Goal: Find specific page/section: Find specific page/section

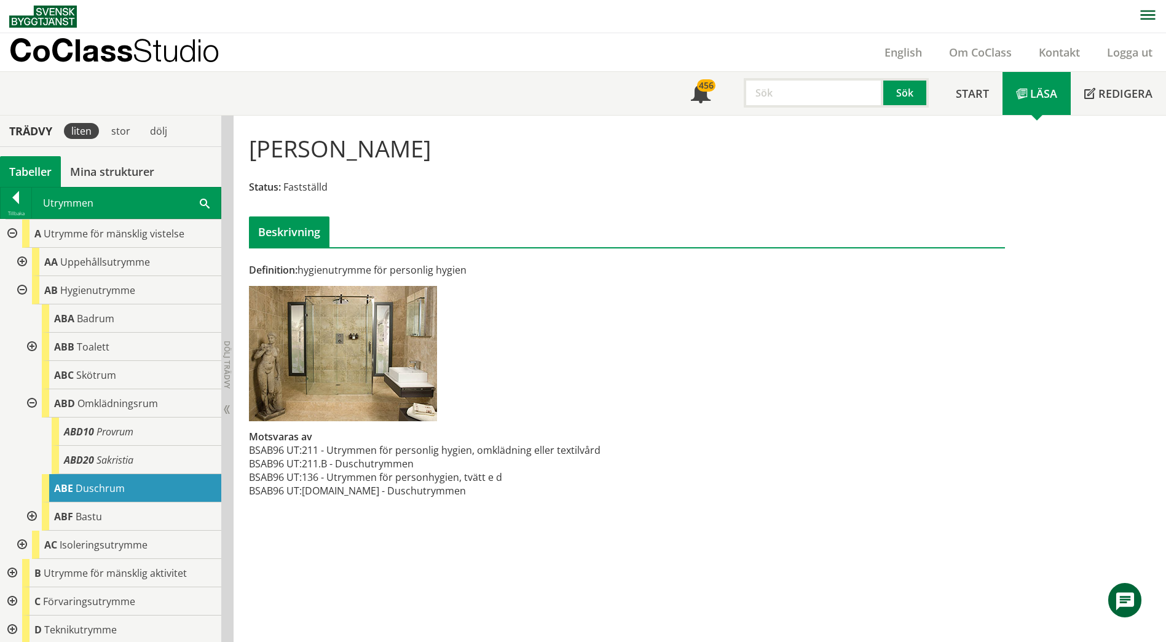
click at [161, 198] on div "Utrymmen Sök" at bounding box center [126, 202] width 189 height 31
click at [199, 200] on div "Utrymmen Sök" at bounding box center [126, 202] width 189 height 31
click at [204, 204] on span at bounding box center [205, 202] width 10 height 13
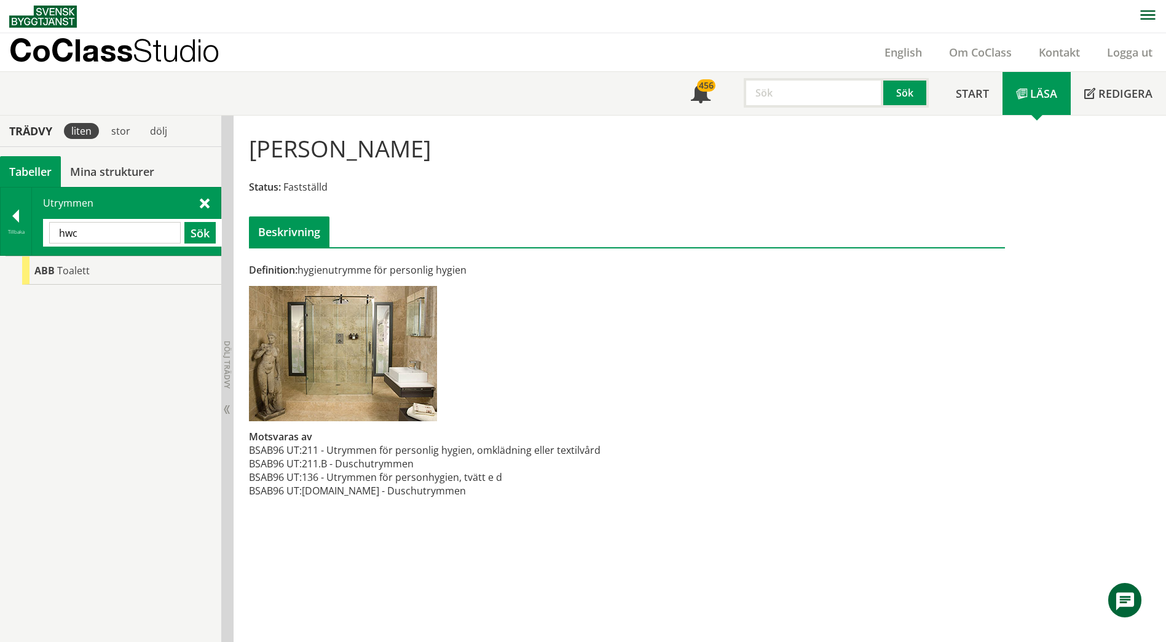
click at [137, 223] on input "hwc" at bounding box center [115, 233] width 132 height 22
click at [136, 225] on input "hwc" at bounding box center [115, 233] width 132 height 22
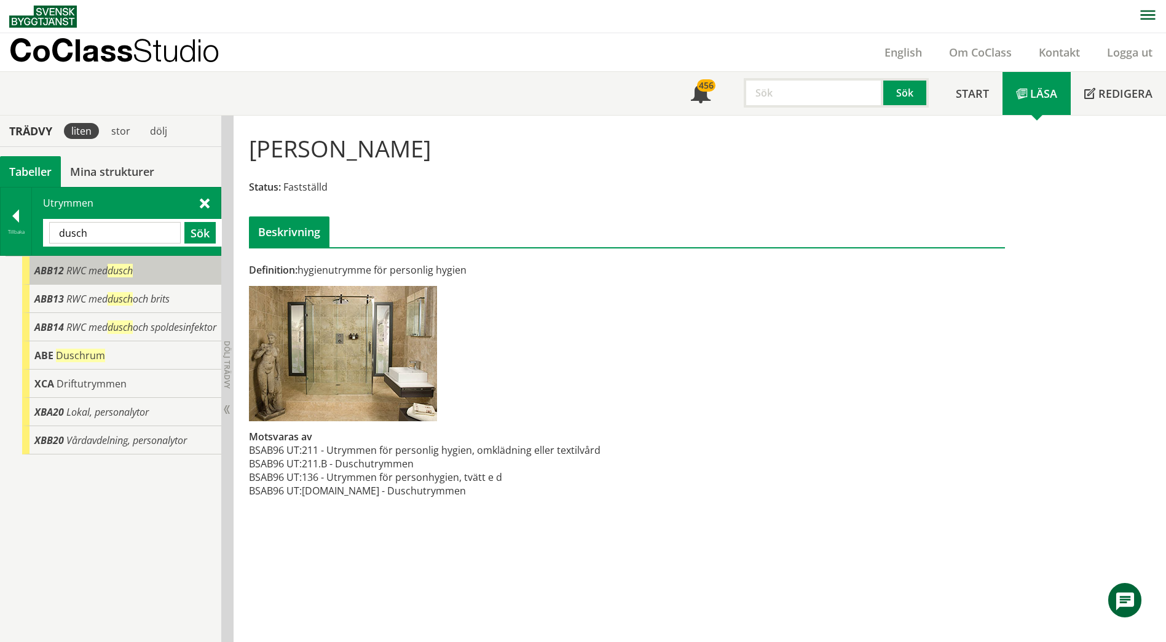
click at [157, 272] on div "ABB12 RWC med dusch" at bounding box center [121, 270] width 199 height 28
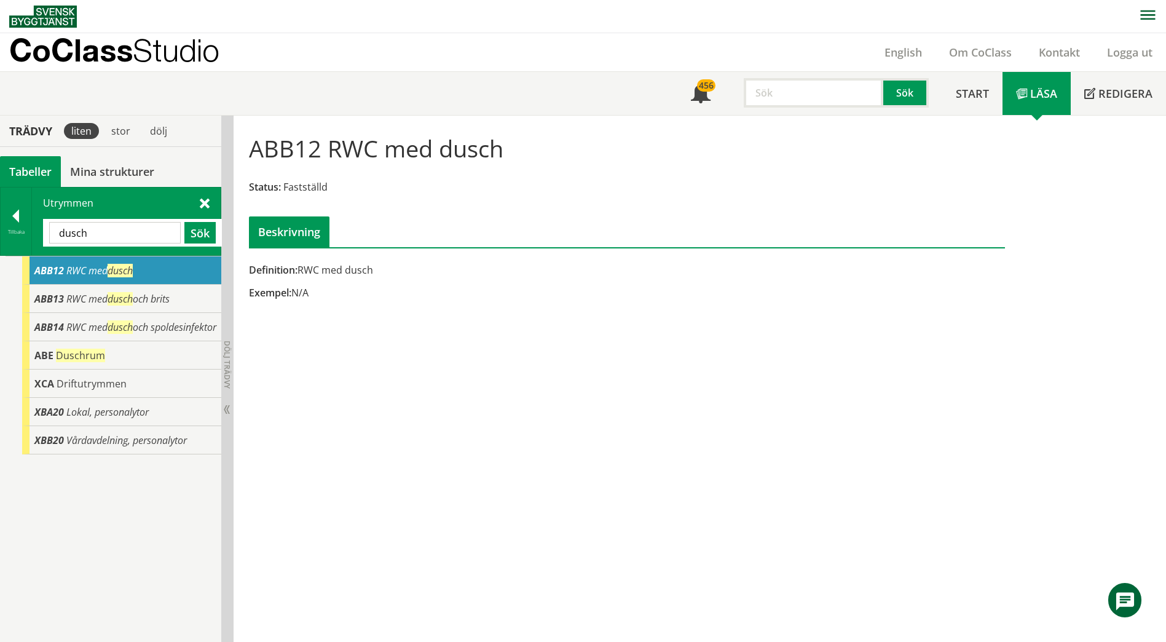
click at [135, 225] on input "dusch" at bounding box center [115, 233] width 132 height 22
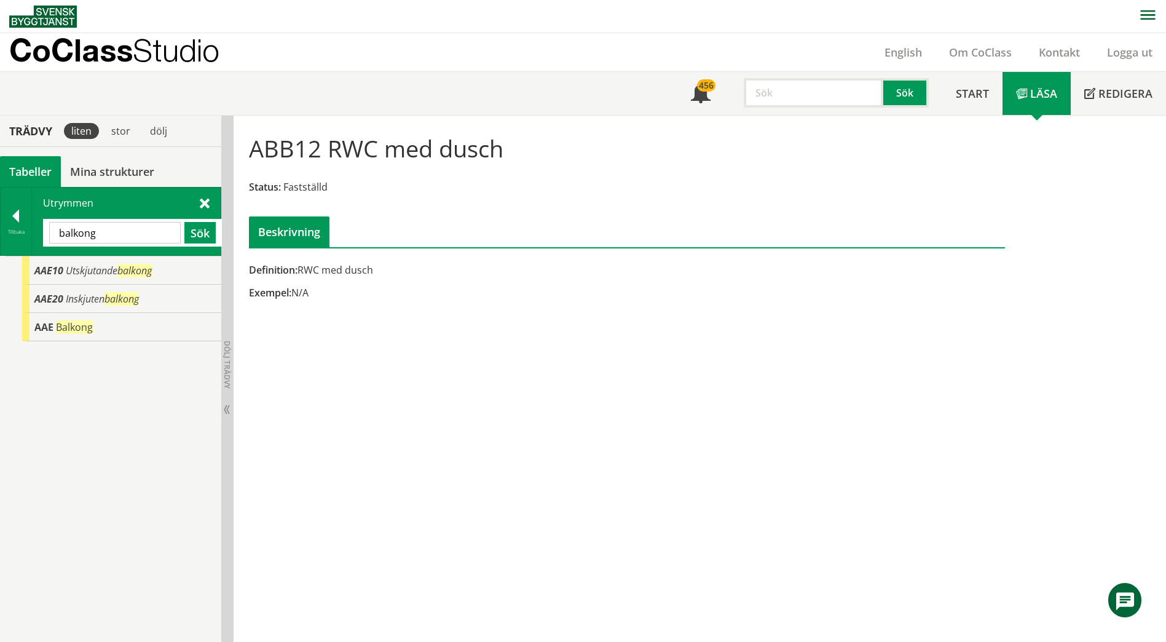
click at [141, 234] on input "balkong" at bounding box center [115, 233] width 132 height 22
click at [142, 233] on input "balkong" at bounding box center [115, 233] width 132 height 22
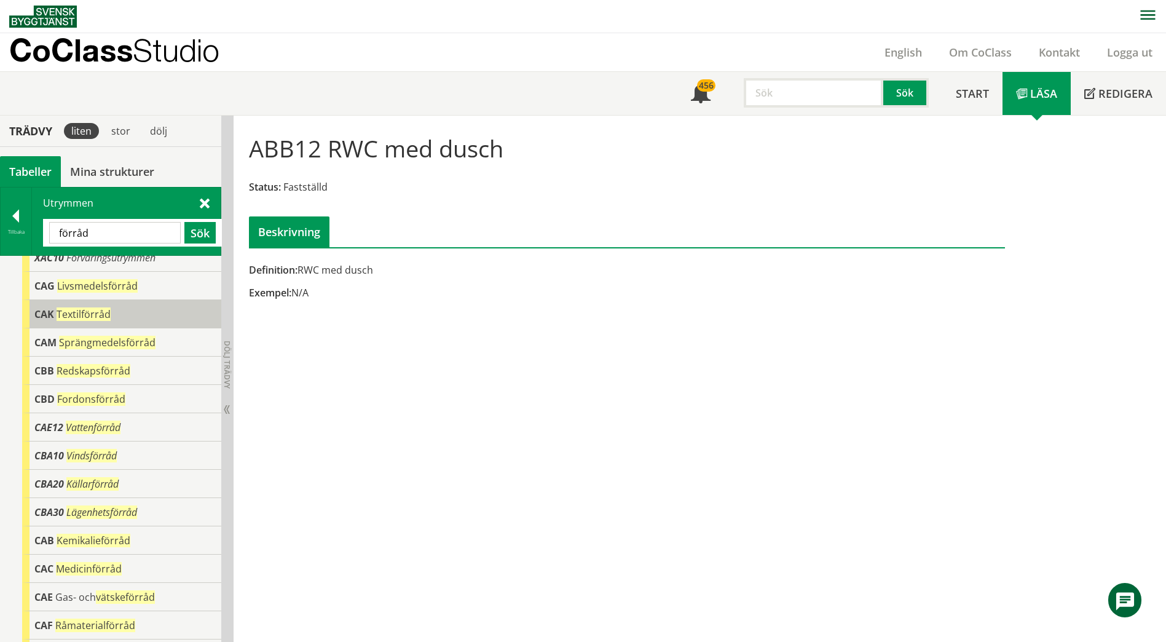
scroll to position [123, 0]
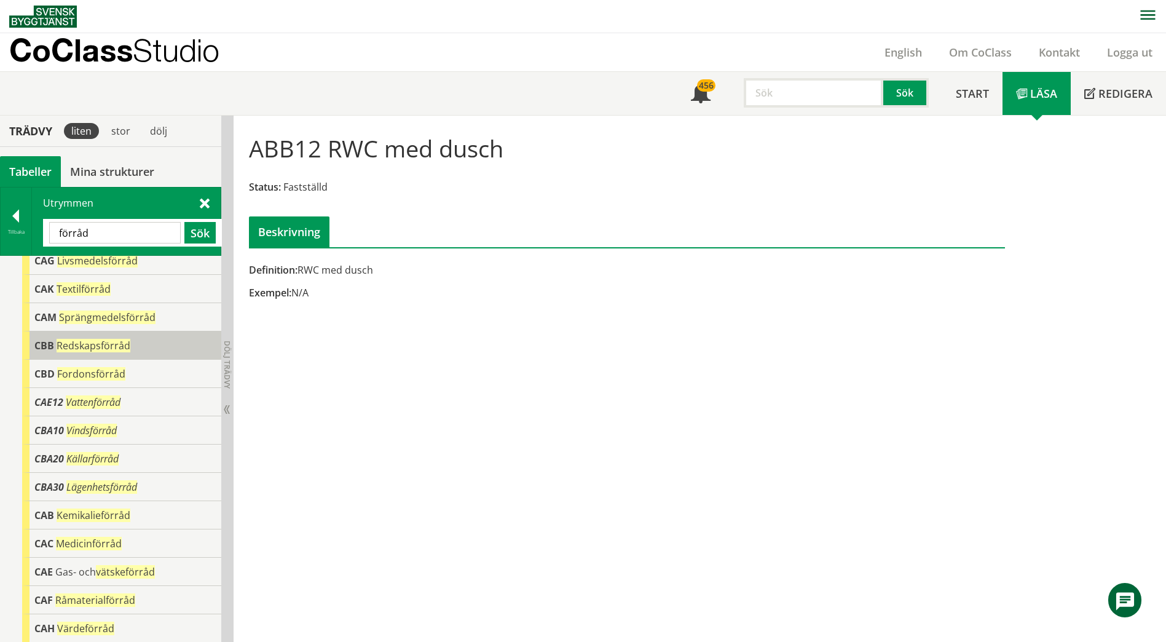
click at [129, 342] on div "CBB Redskapsförråd" at bounding box center [121, 345] width 199 height 28
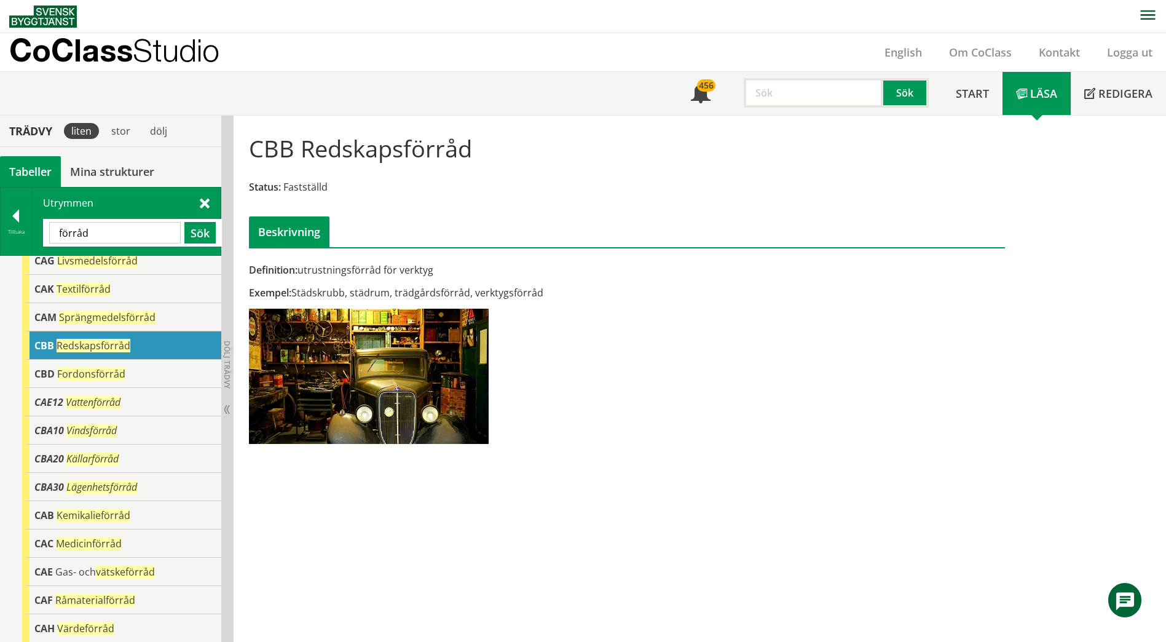
click at [137, 229] on input "förråd" at bounding box center [115, 233] width 132 height 22
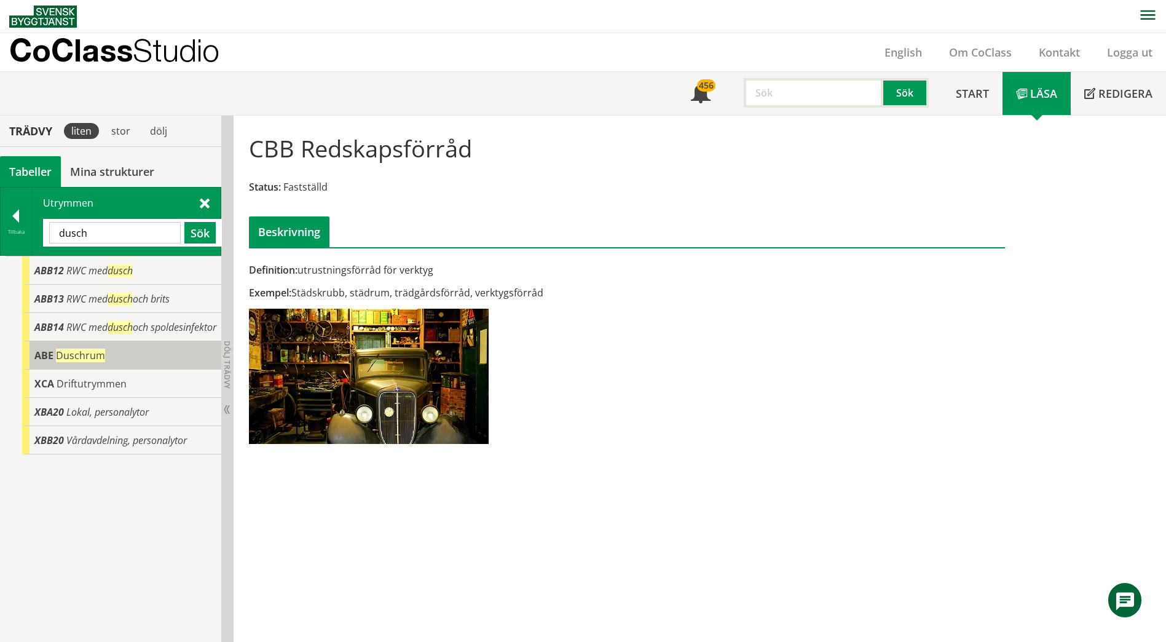
click at [72, 362] on span "Duschrum" at bounding box center [80, 356] width 49 height 14
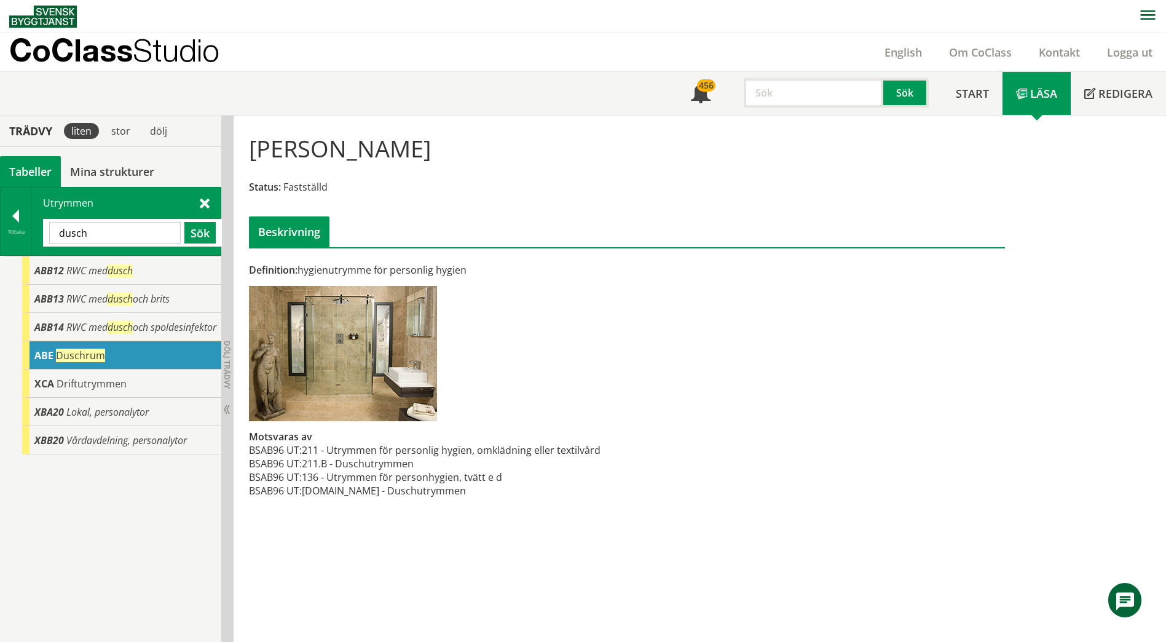
click at [132, 224] on input "dusch" at bounding box center [115, 233] width 132 height 22
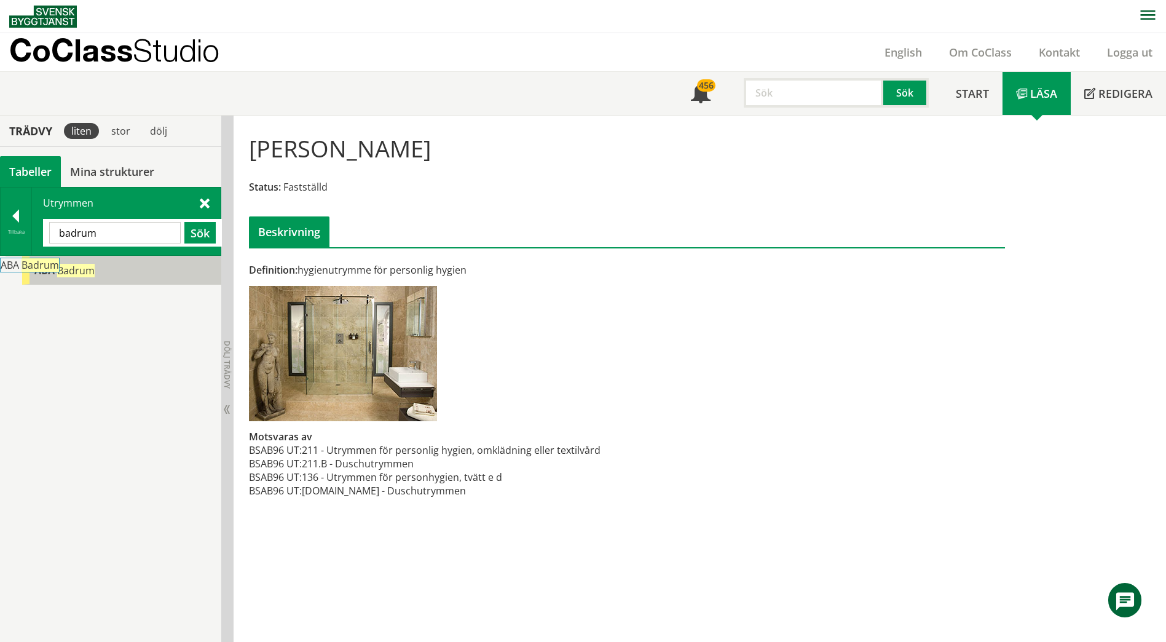
click at [96, 269] on div "ABA Badrum" at bounding box center [121, 270] width 199 height 28
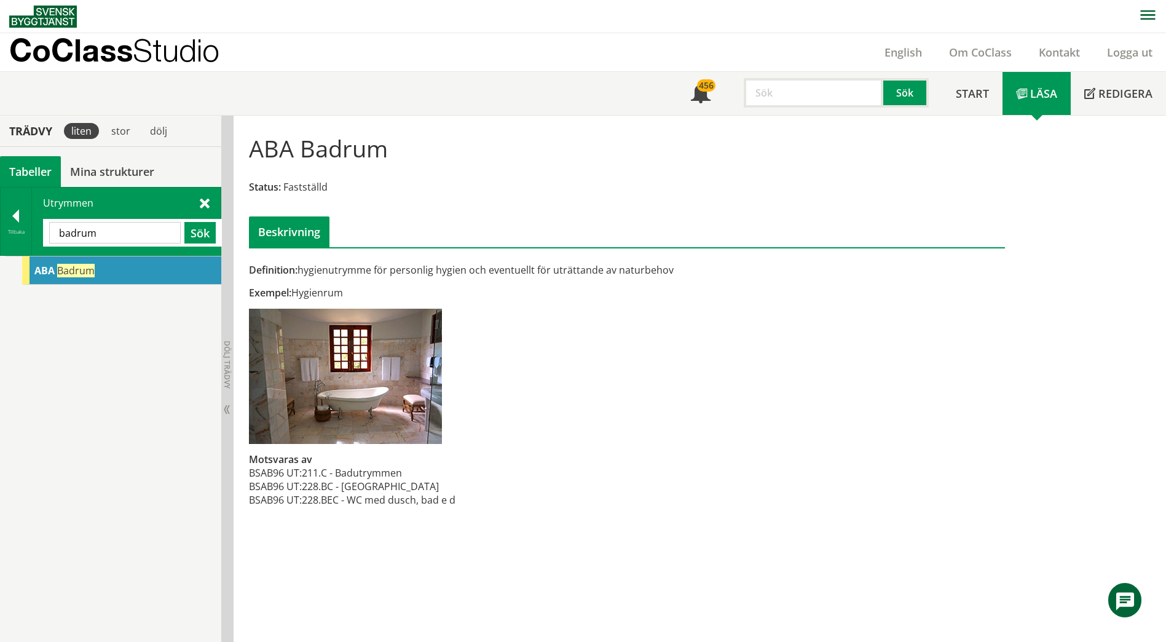
click at [145, 226] on input "badrum" at bounding box center [115, 233] width 132 height 22
type input "disp"
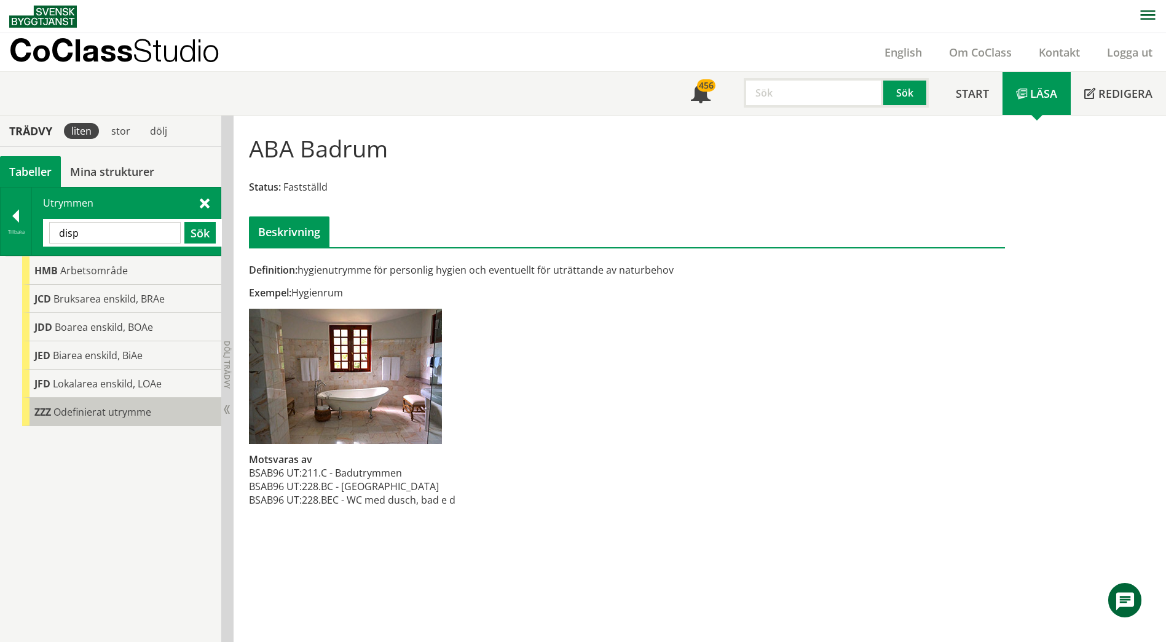
click at [120, 411] on span "Odefinierat utrymme" at bounding box center [102, 412] width 98 height 14
